Goal: Information Seeking & Learning: Learn about a topic

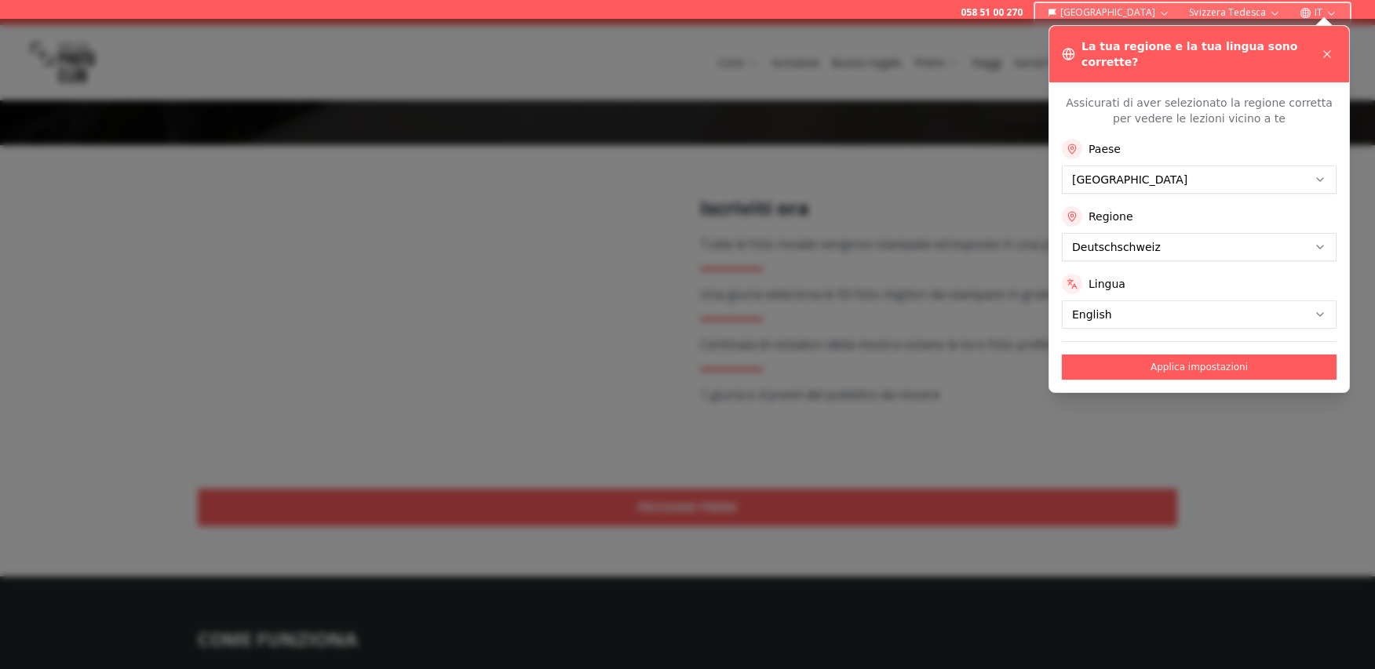
scroll to position [248, 0]
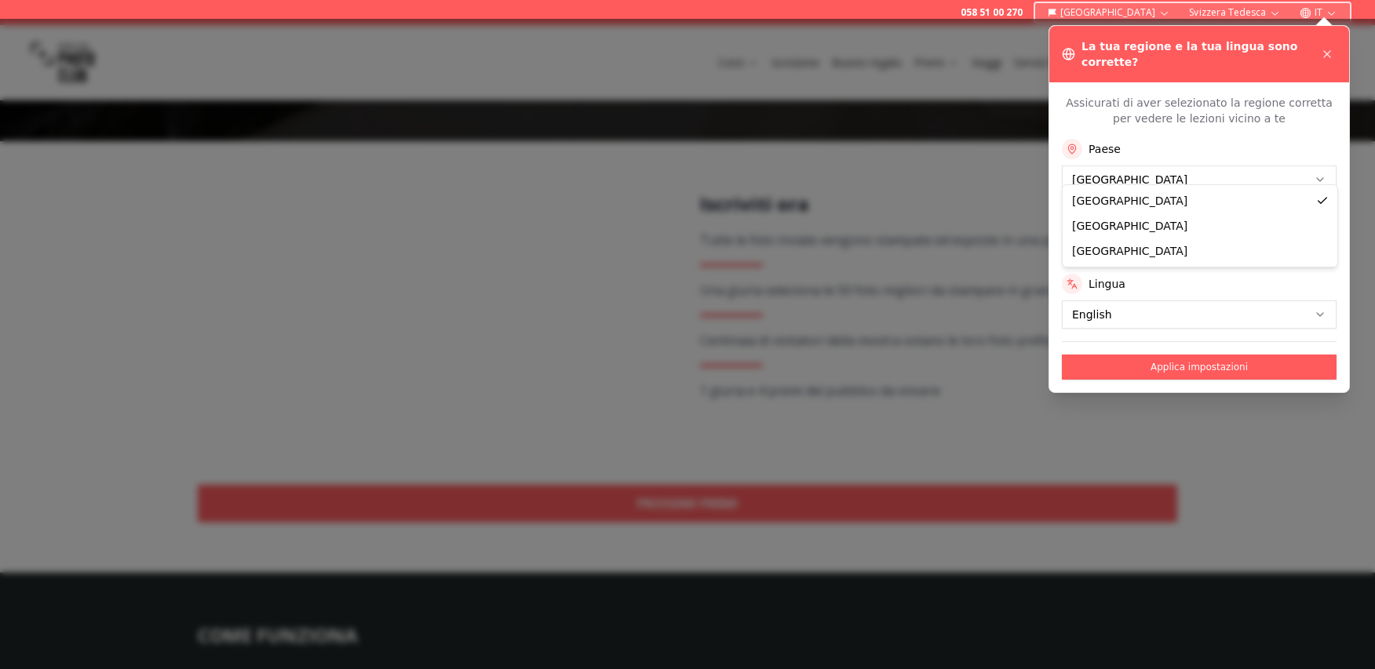
click at [1125, 274] on div "Lingua" at bounding box center [1199, 284] width 275 height 20
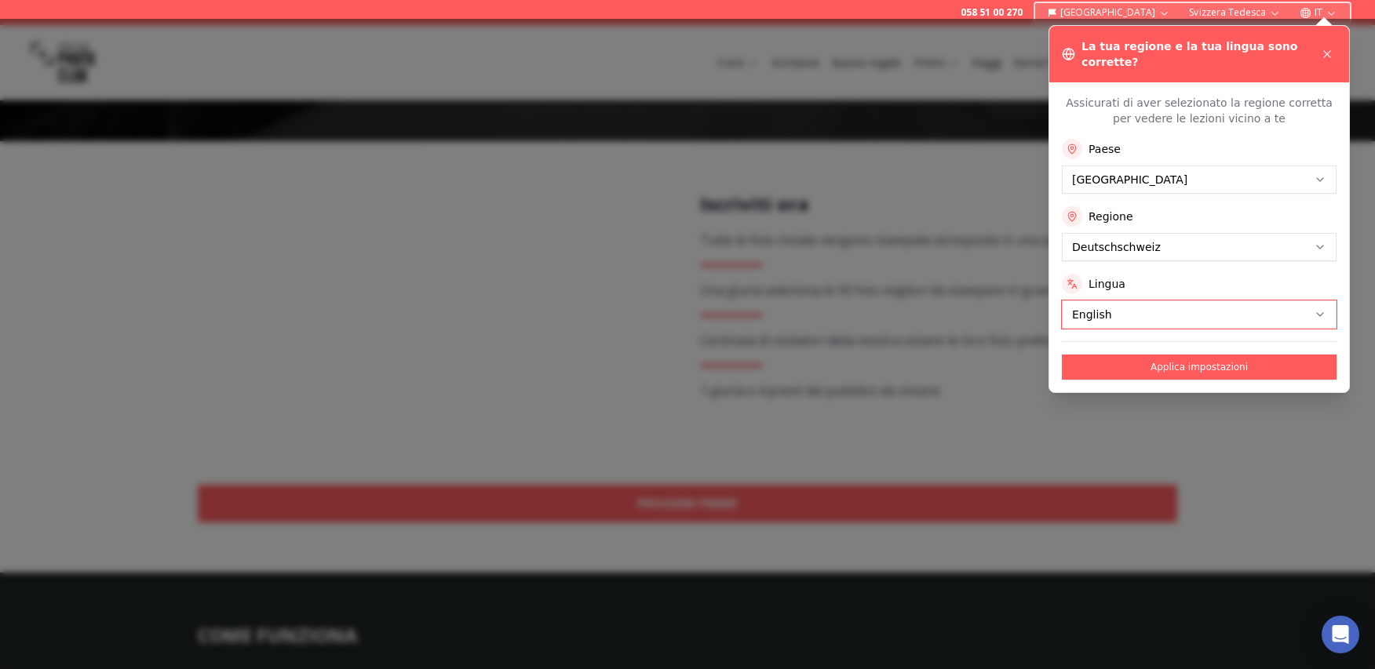
scroll to position [242, 0]
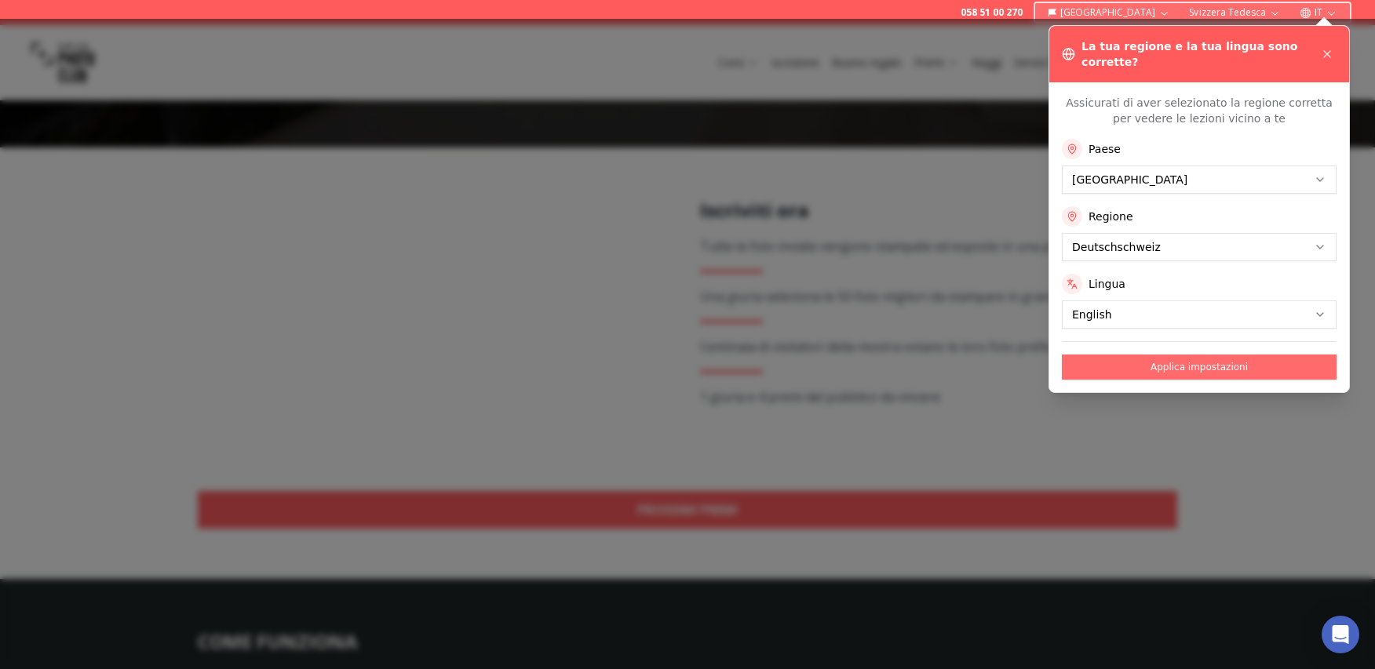
click at [1134, 356] on button "Applica impostazioni" at bounding box center [1199, 367] width 275 height 25
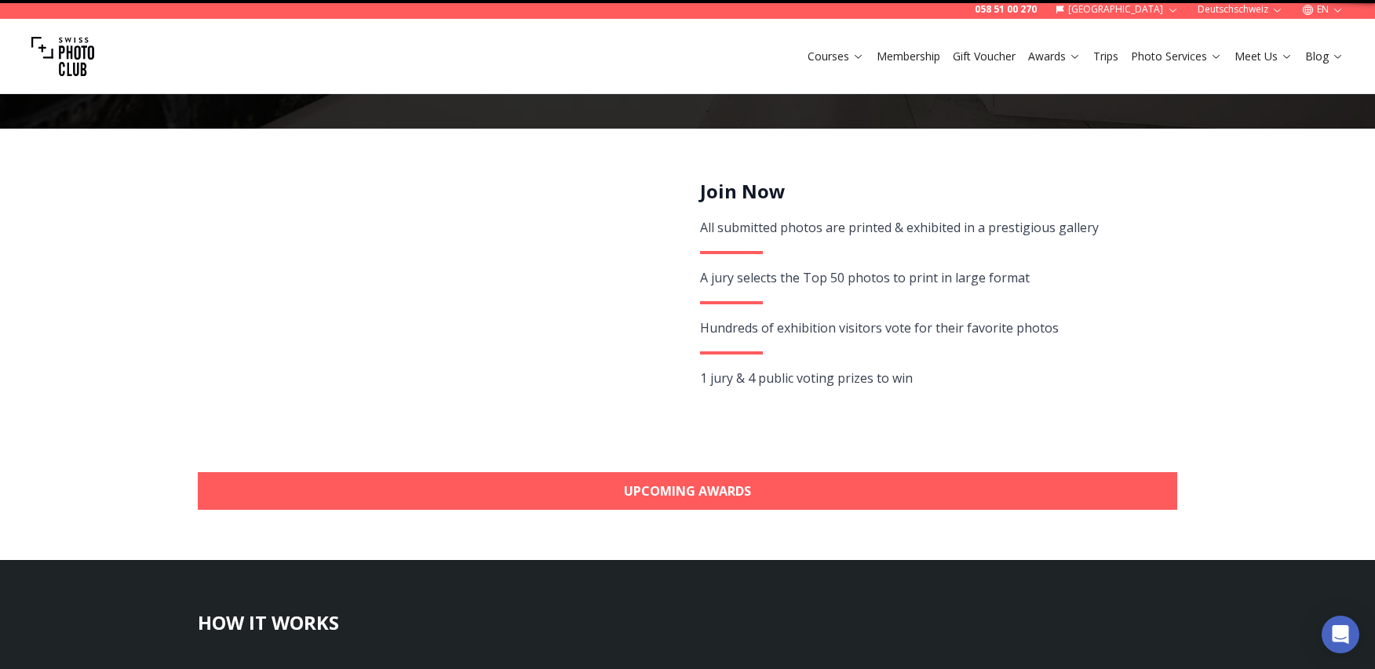
scroll to position [0, 0]
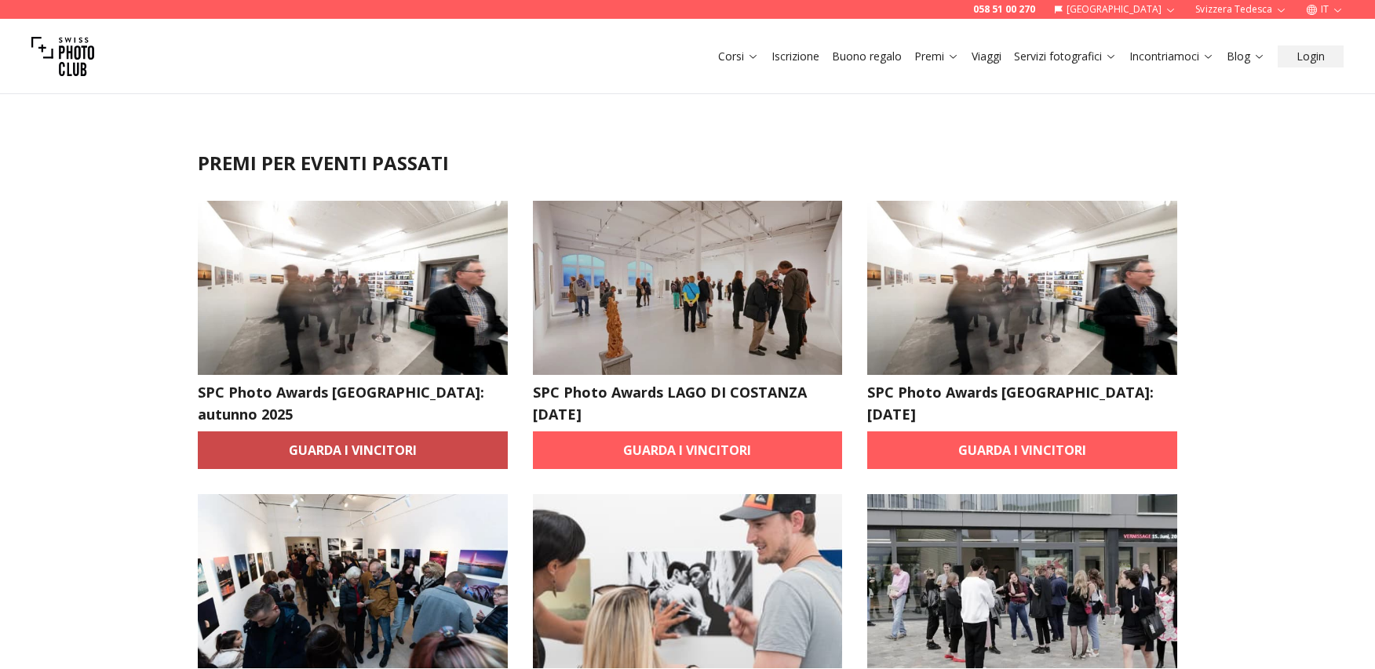
click at [374, 442] on font "Guarda i vincitori" at bounding box center [353, 450] width 128 height 17
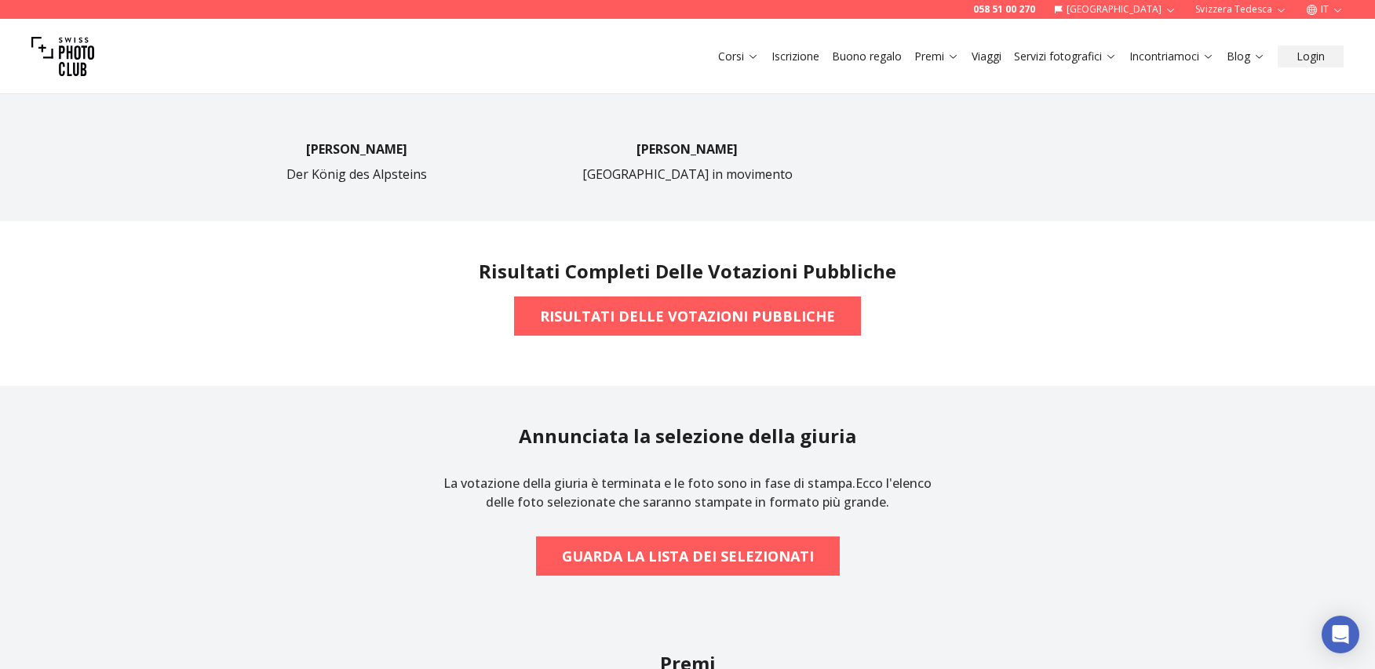
scroll to position [1128, 0]
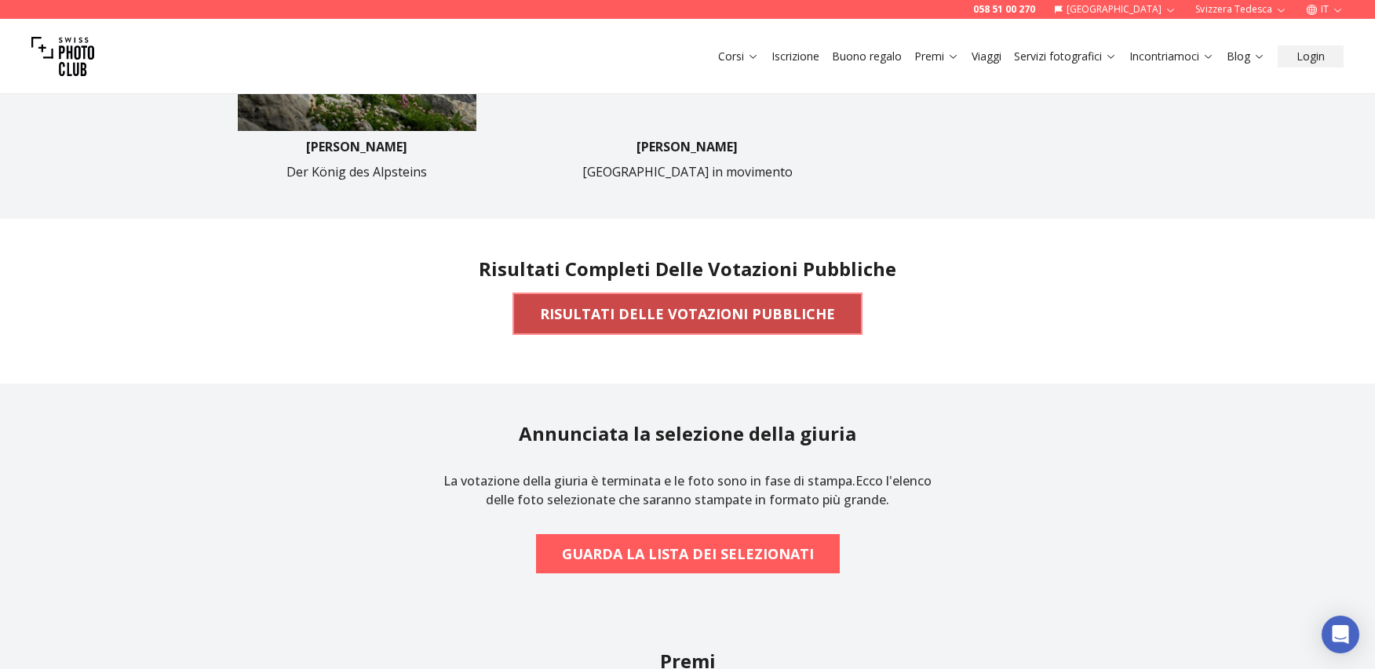
click at [680, 308] on font "RISULTATI DELLE VOTAZIONI PUBBLICHE" at bounding box center [687, 313] width 295 height 19
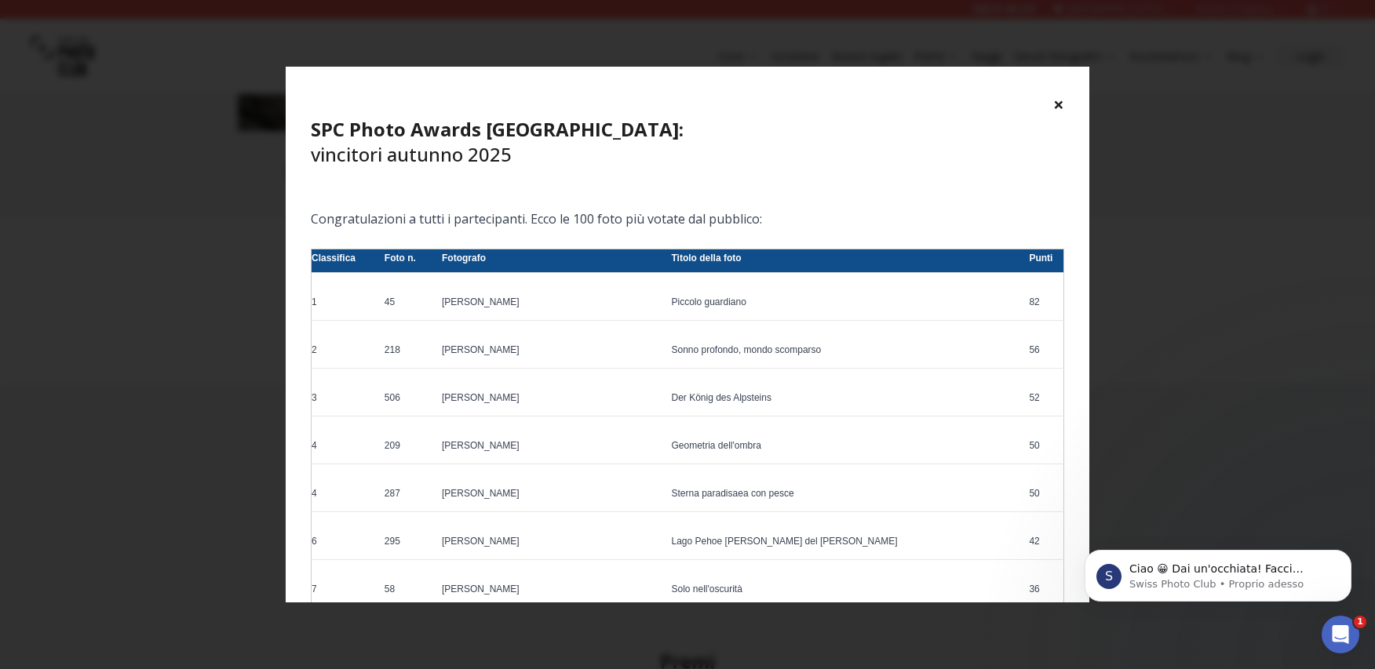
scroll to position [0, 0]
click at [1055, 100] on font "×" at bounding box center [1058, 104] width 11 height 26
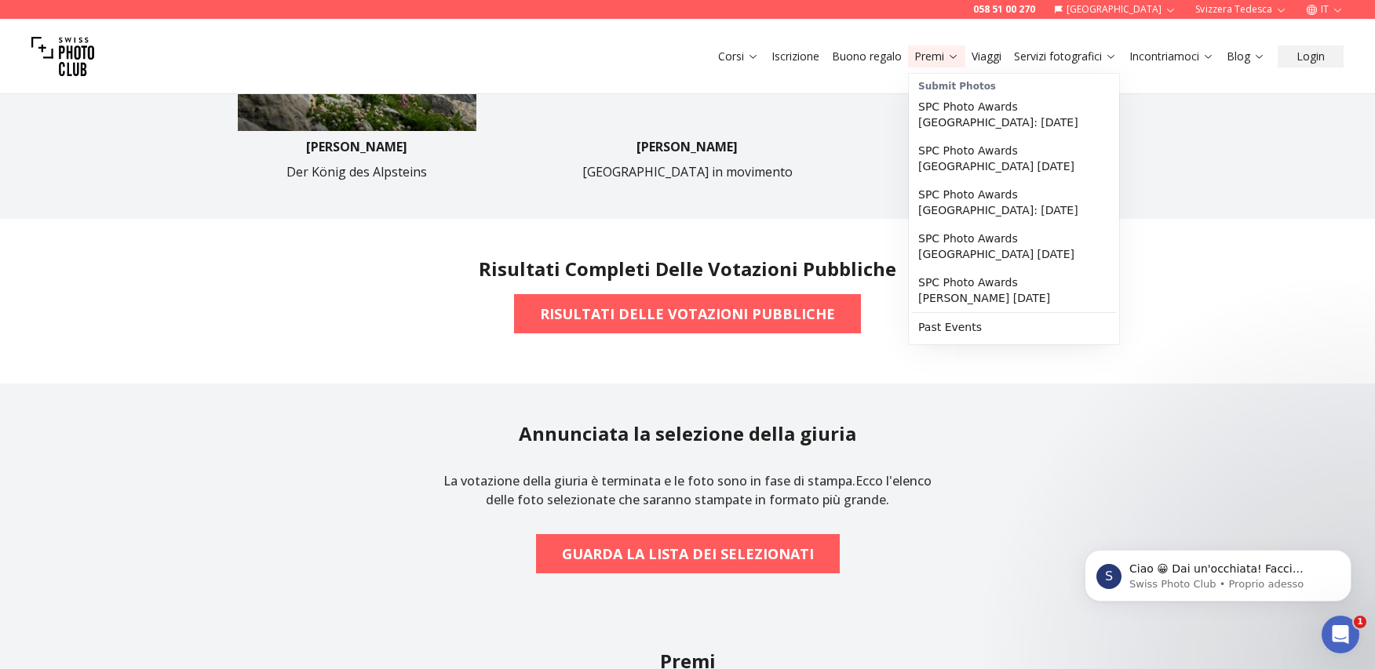
click at [928, 60] on font "Premi" at bounding box center [929, 56] width 30 height 15
